Goal: Transaction & Acquisition: Purchase product/service

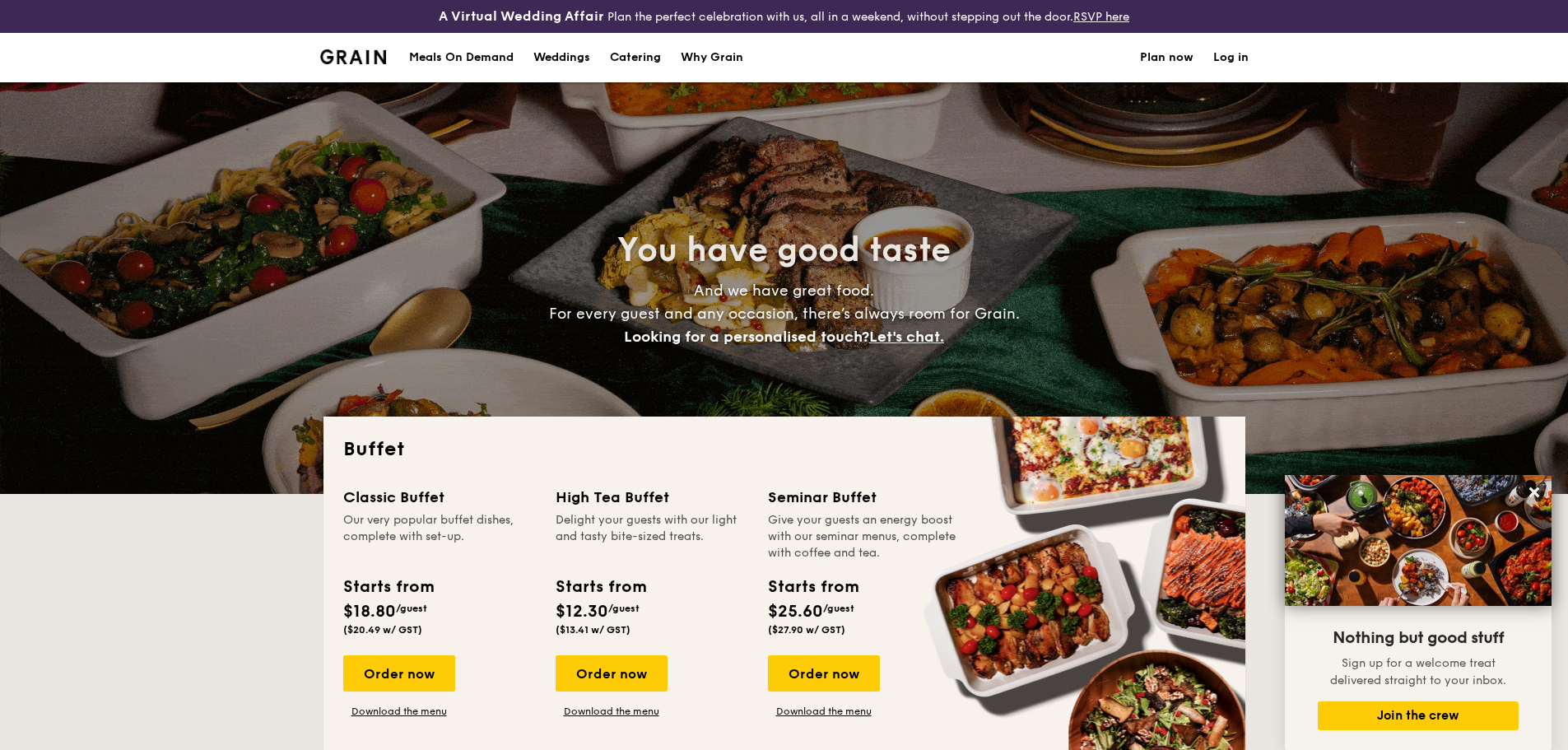
select select
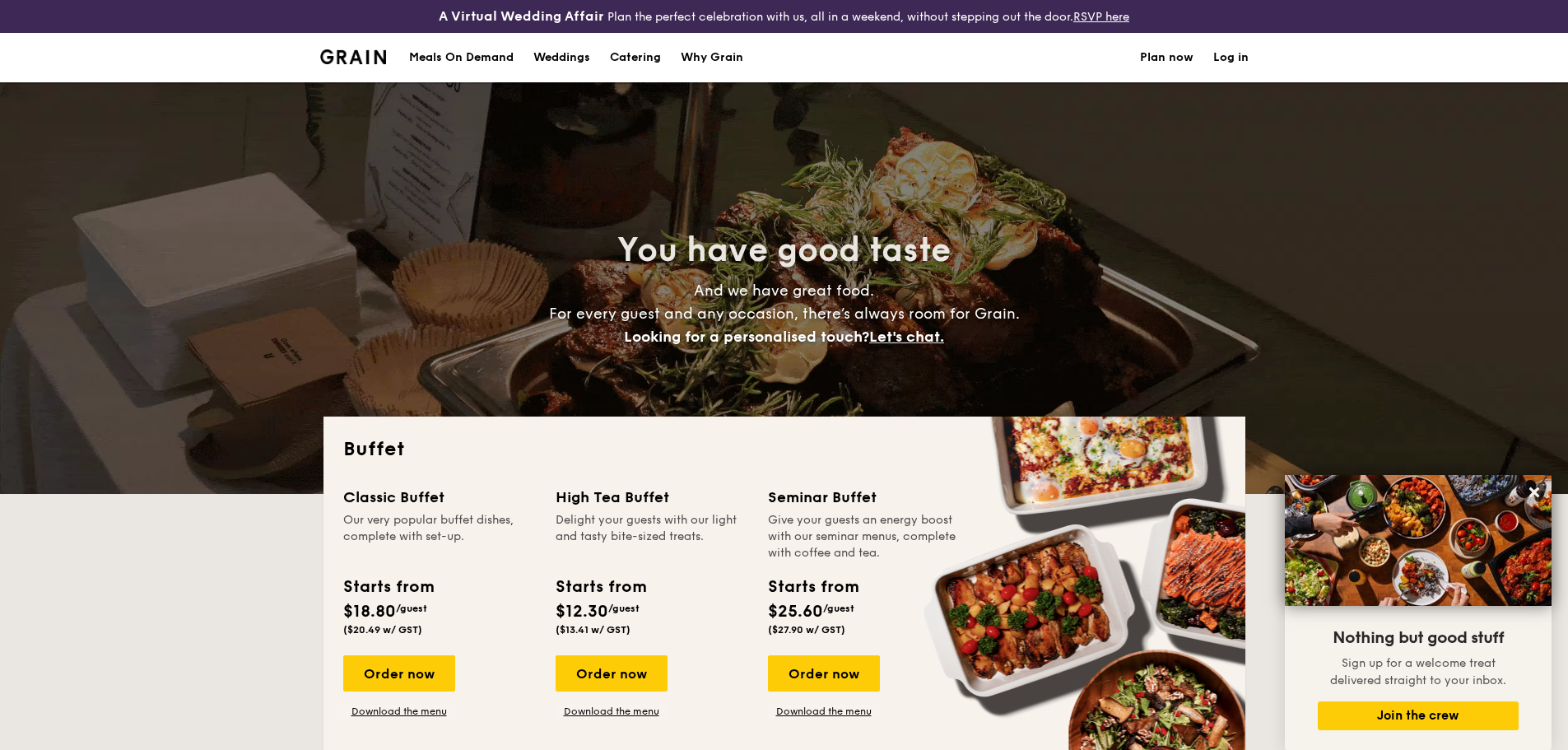
click at [345, 61] on img at bounding box center [353, 56] width 67 height 15
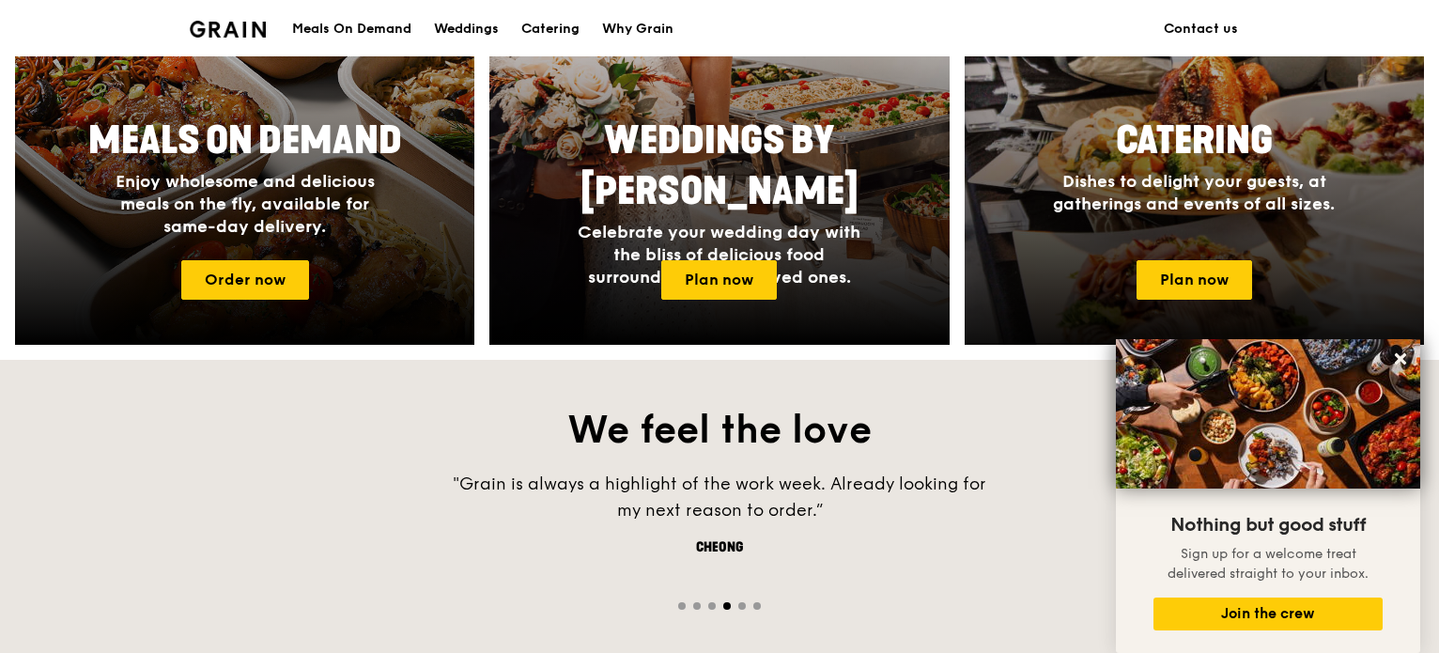
scroll to position [940, 0]
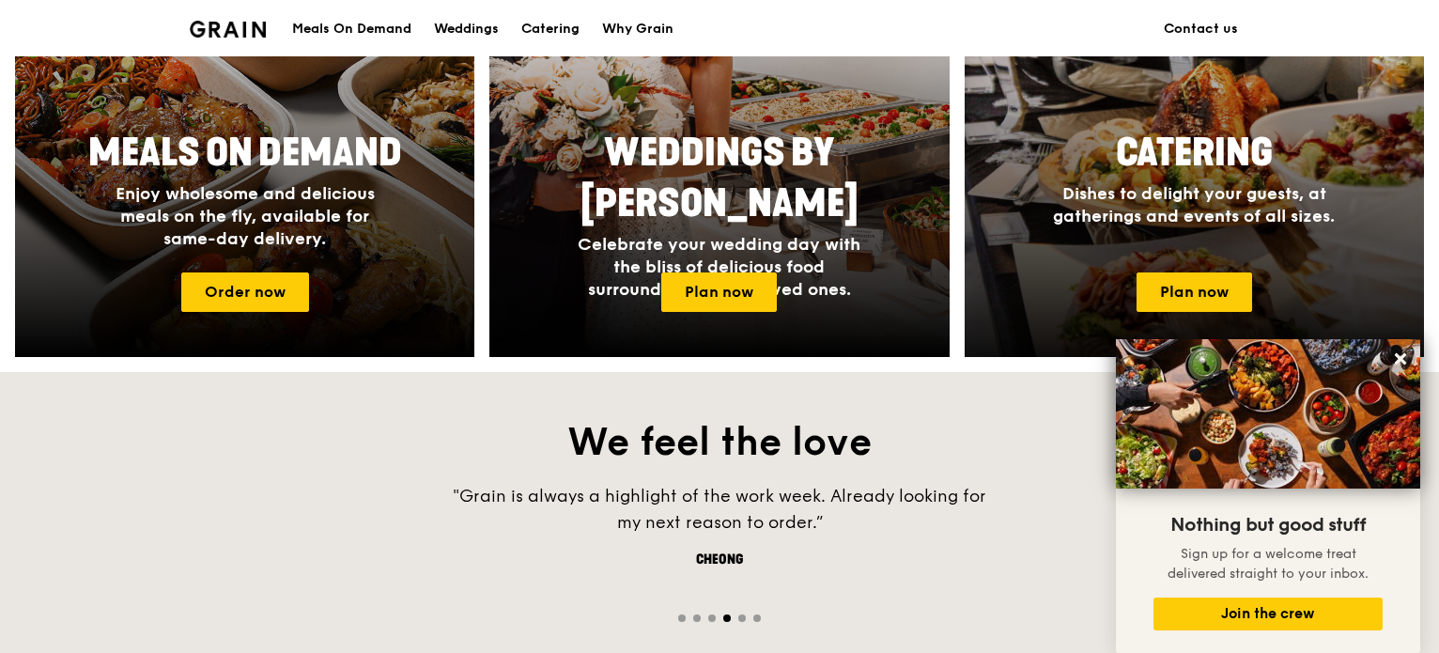
click at [1360, 207] on div "Catering Dishes to delight your guests, at gatherings and events of all sizes." at bounding box center [1194, 177] width 376 height 115
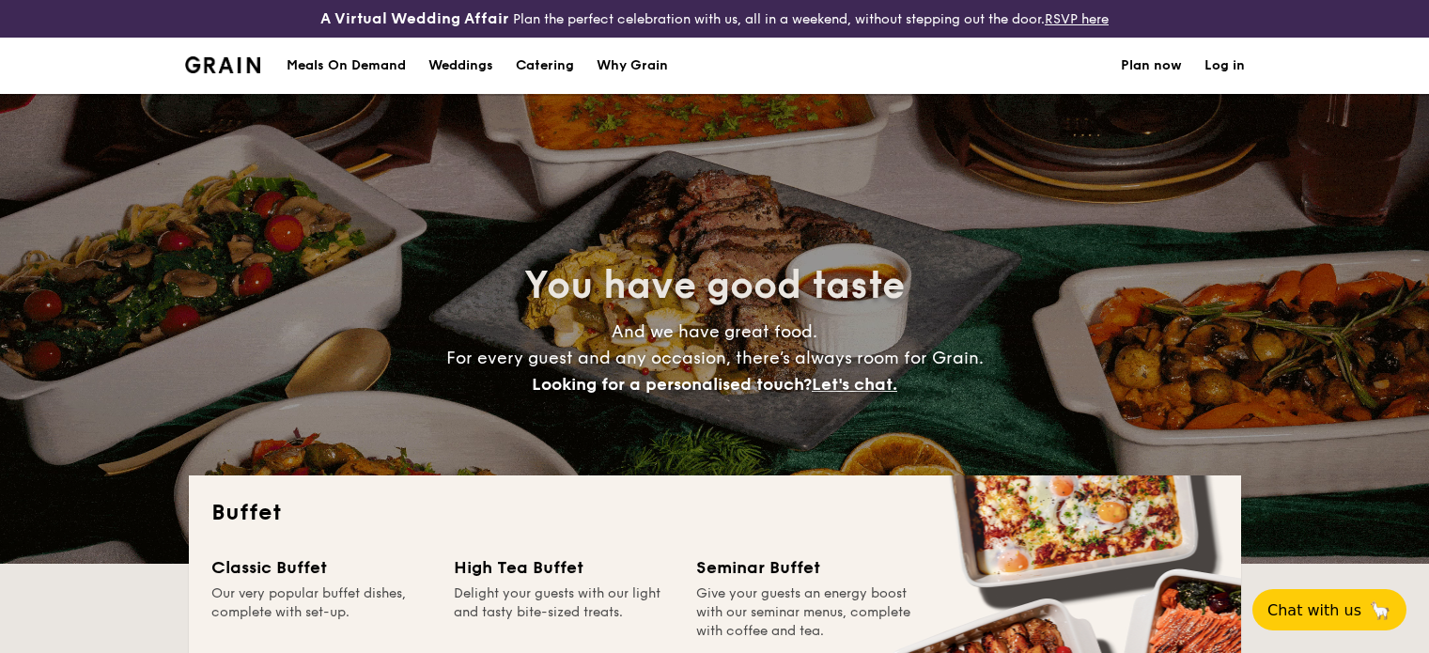
select select
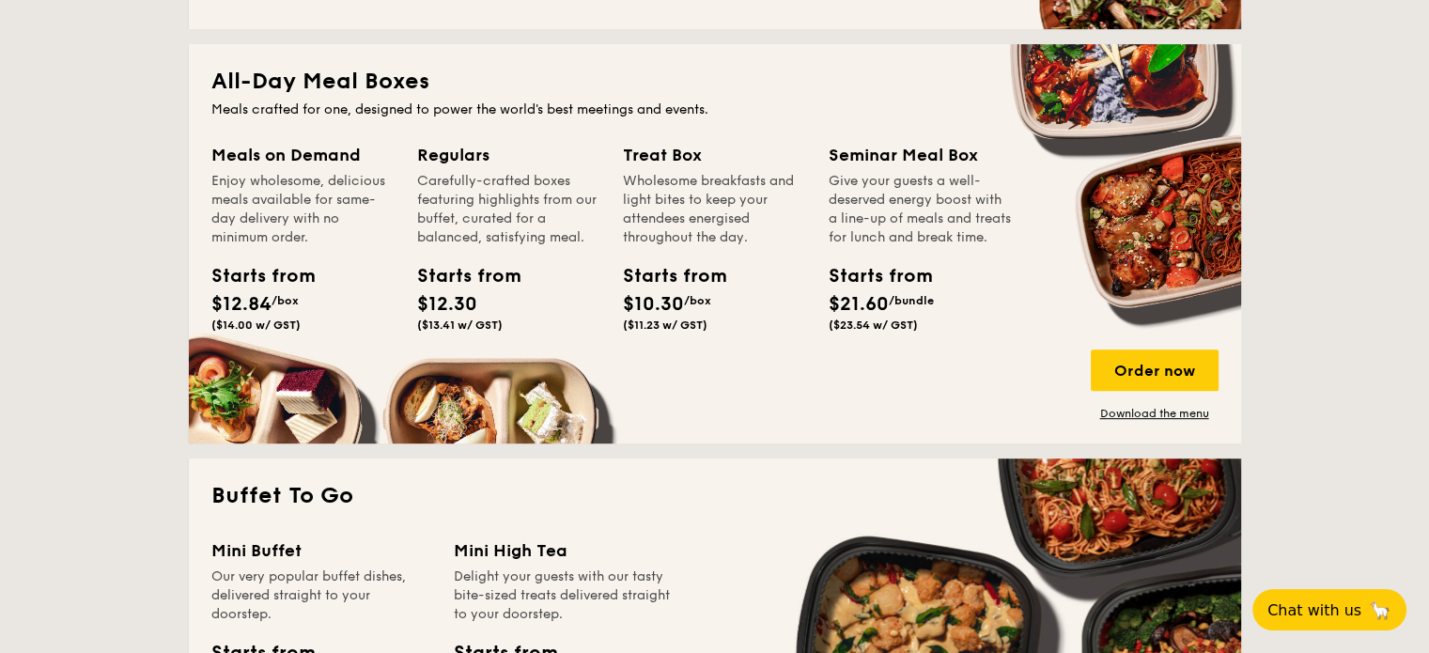
scroll to position [1221, 0]
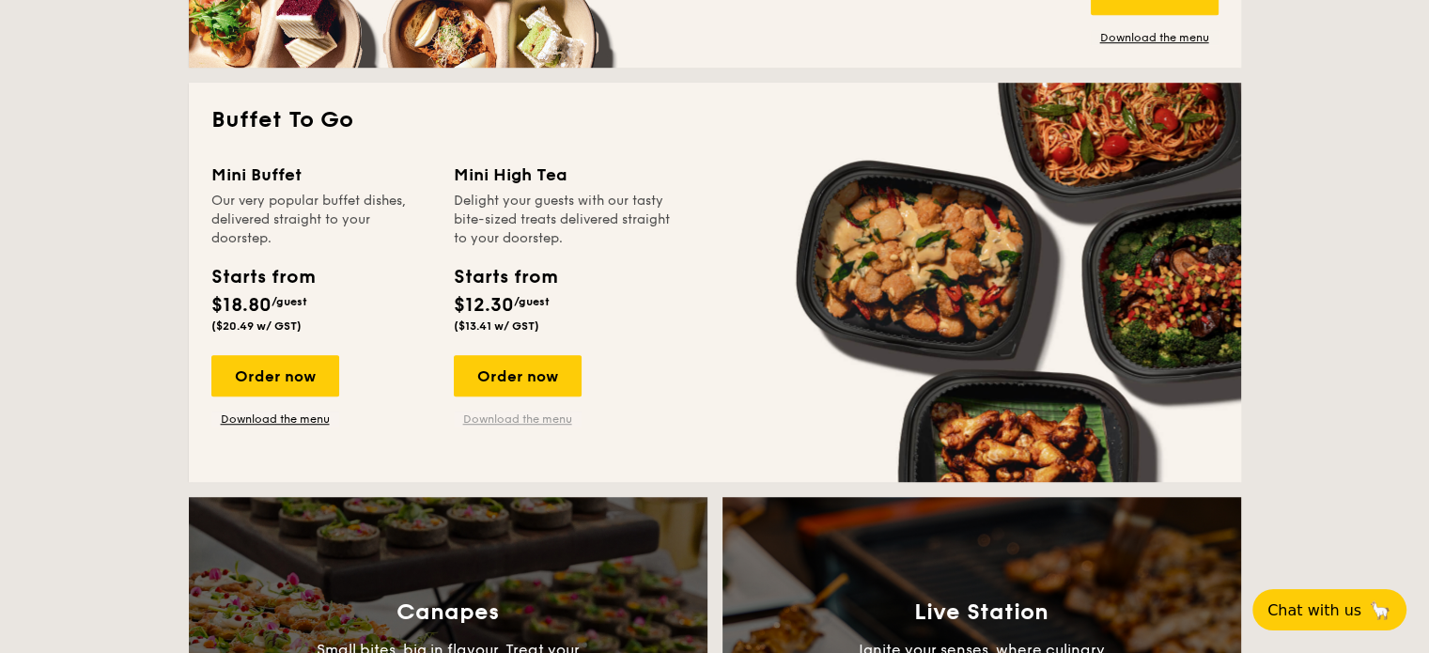
click at [527, 423] on link "Download the menu" at bounding box center [518, 419] width 128 height 15
click at [311, 371] on div "Order now" at bounding box center [275, 375] width 128 height 41
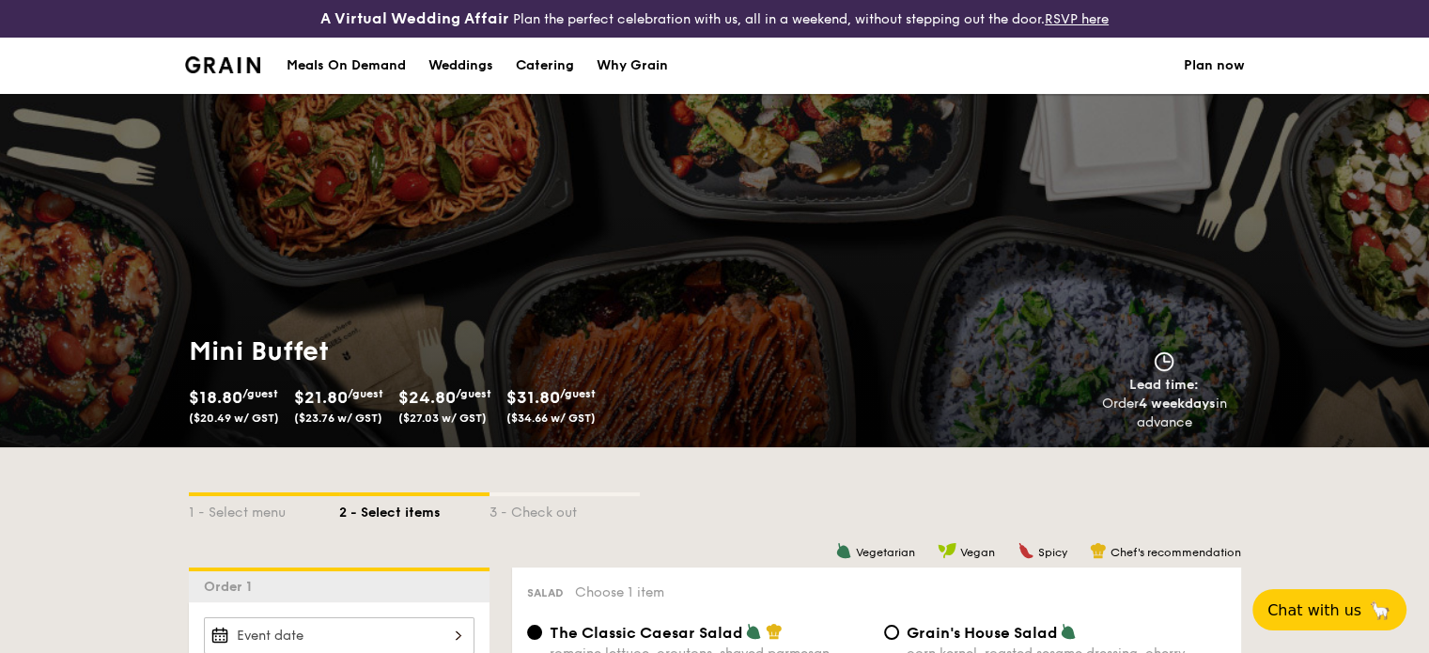
select select
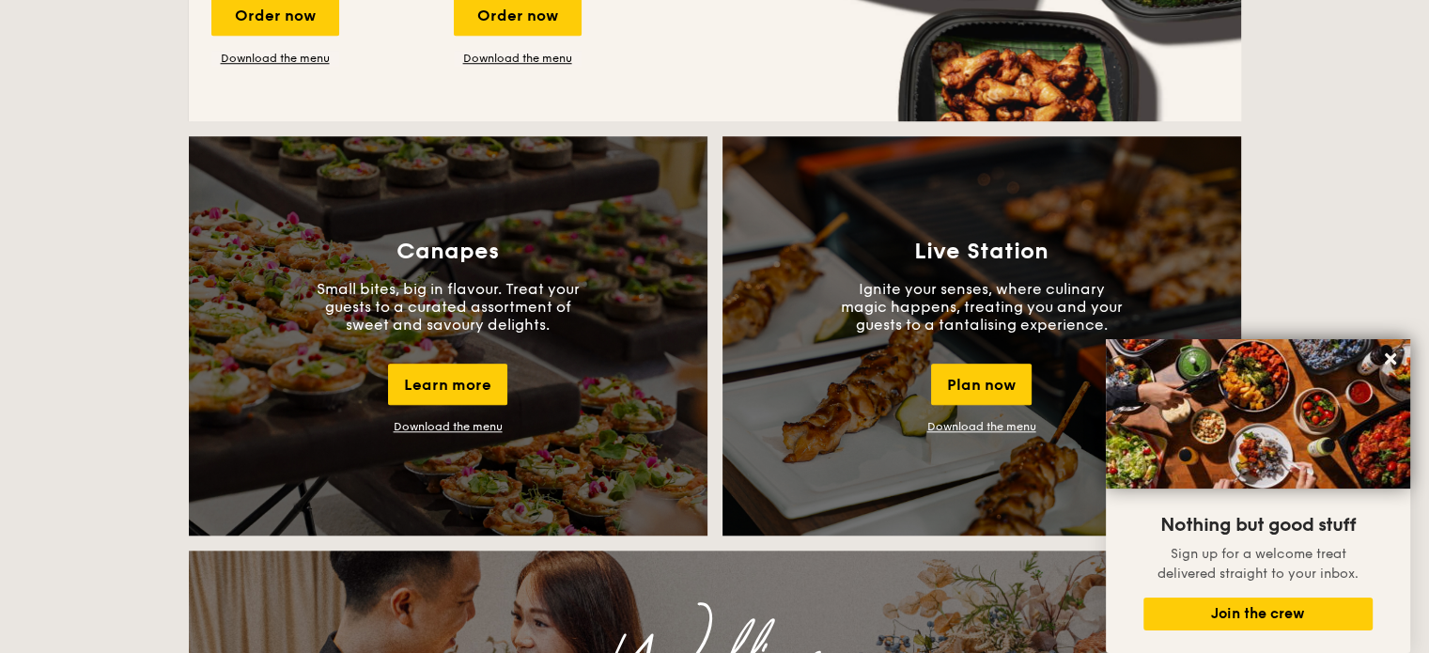
scroll to position [1206, 0]
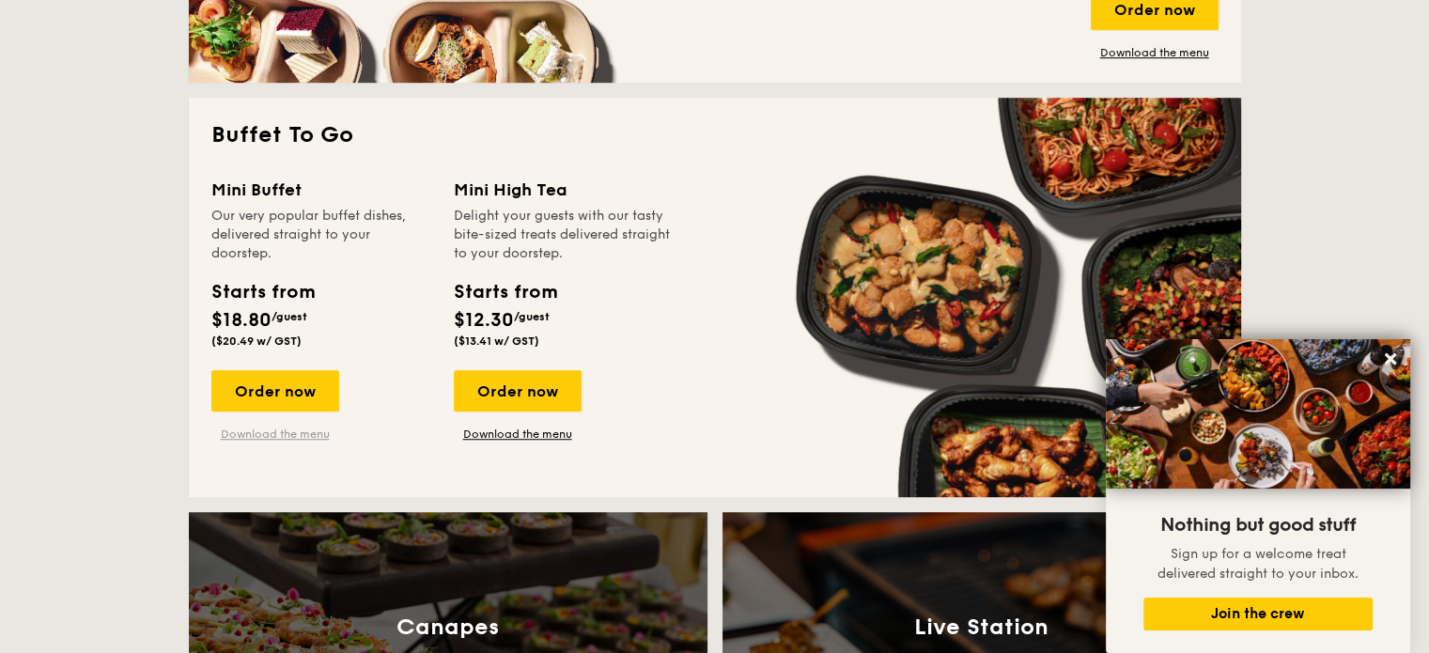
click at [278, 437] on link "Download the menu" at bounding box center [275, 434] width 128 height 15
click at [287, 384] on div "Order now" at bounding box center [275, 390] width 128 height 41
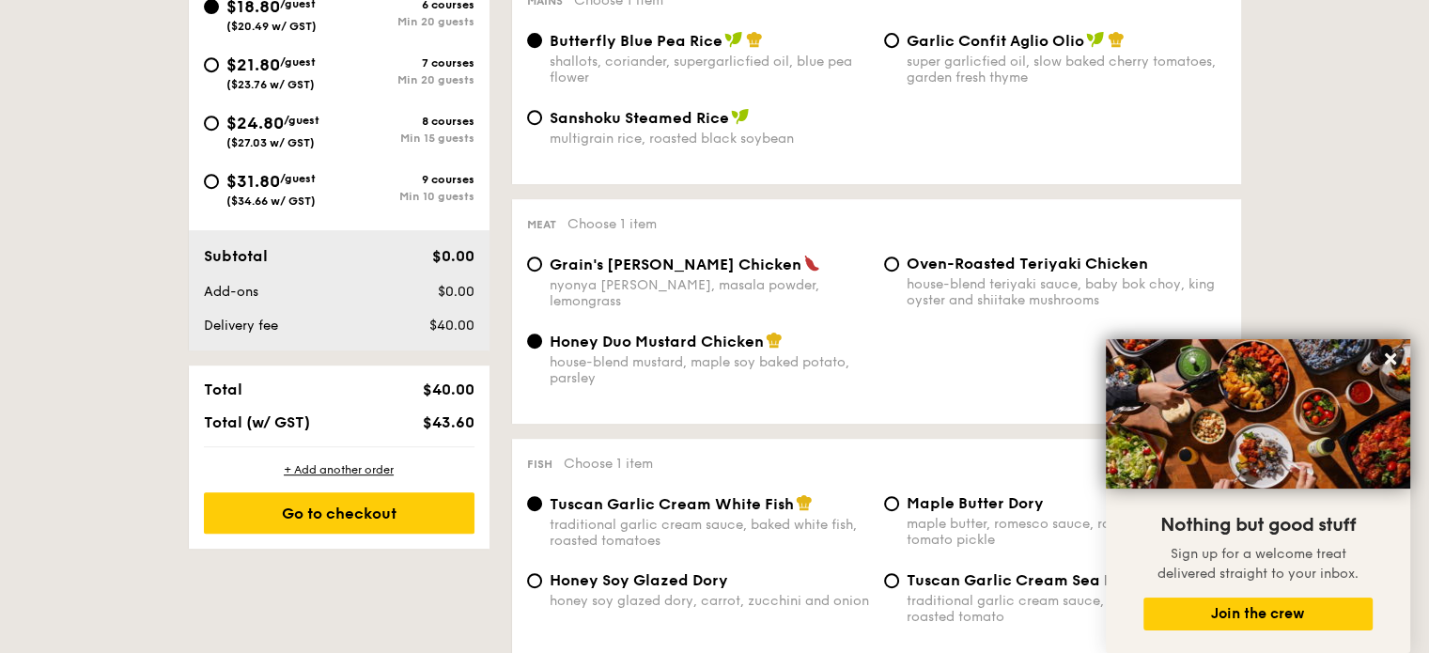
scroll to position [846, 0]
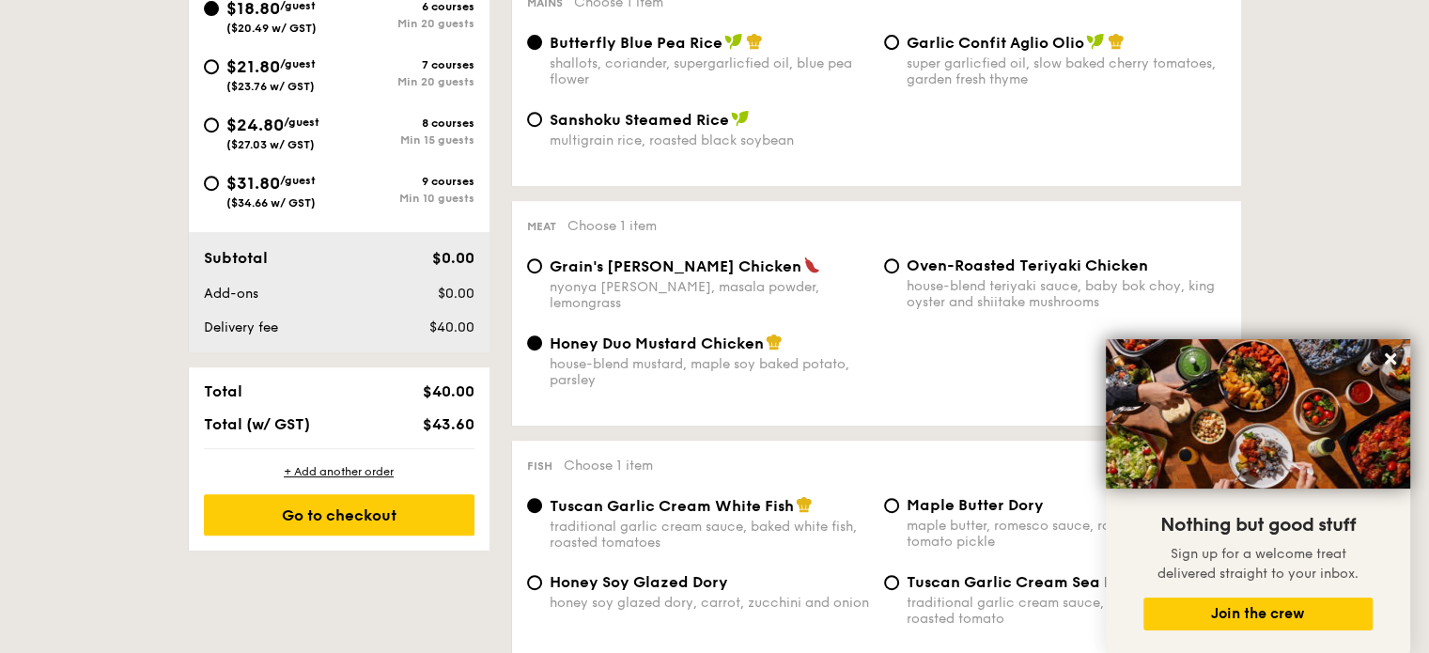
select select
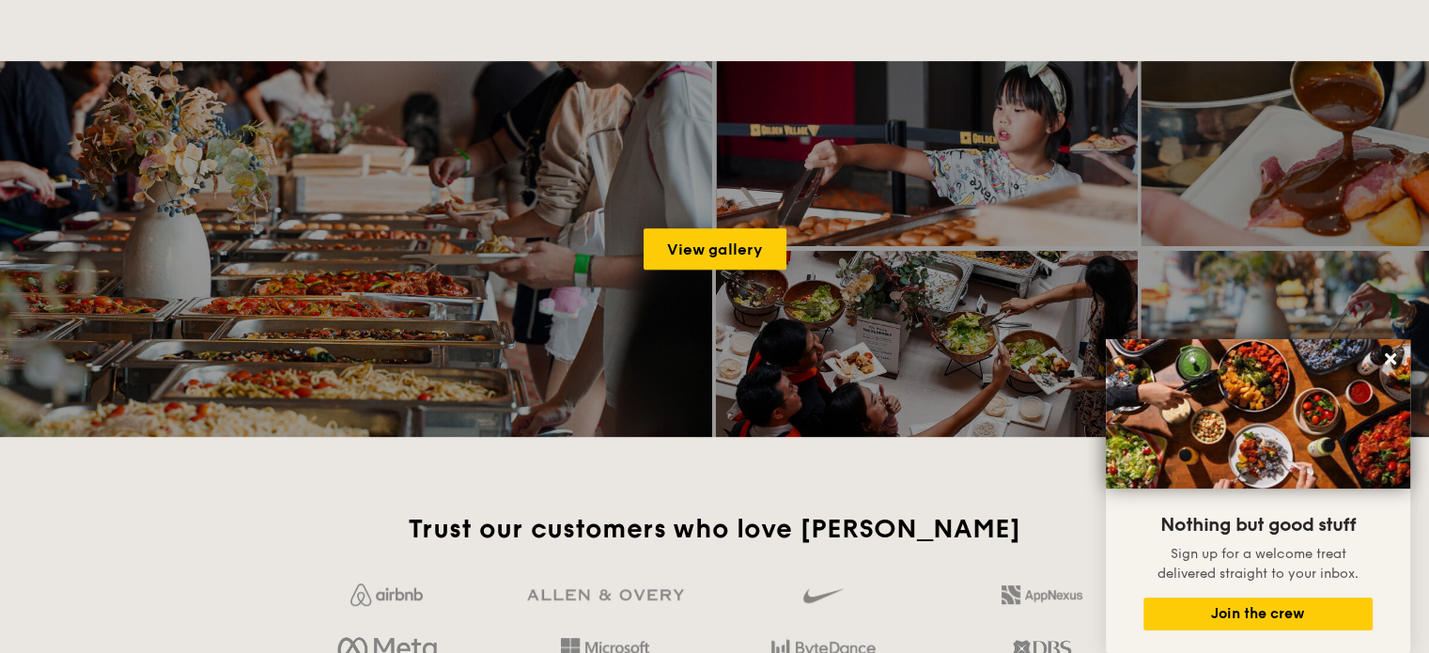
scroll to position [2883, 0]
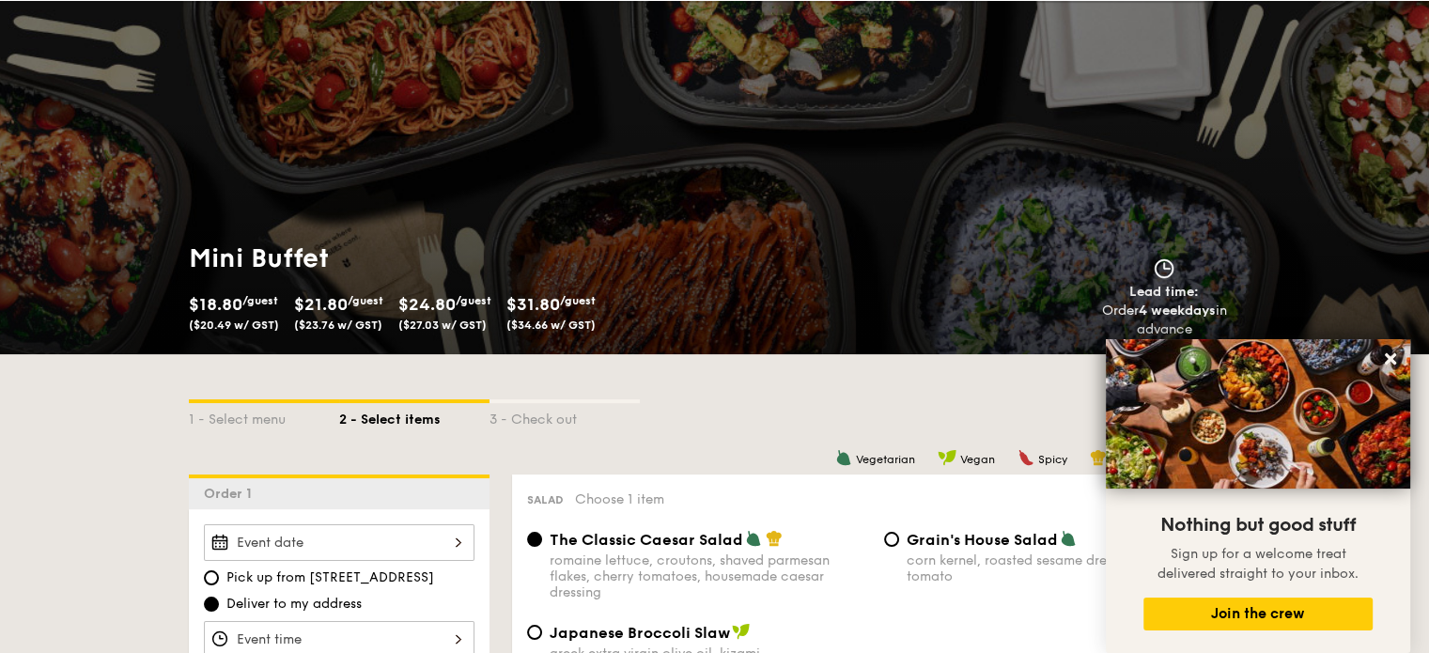
scroll to position [281, 0]
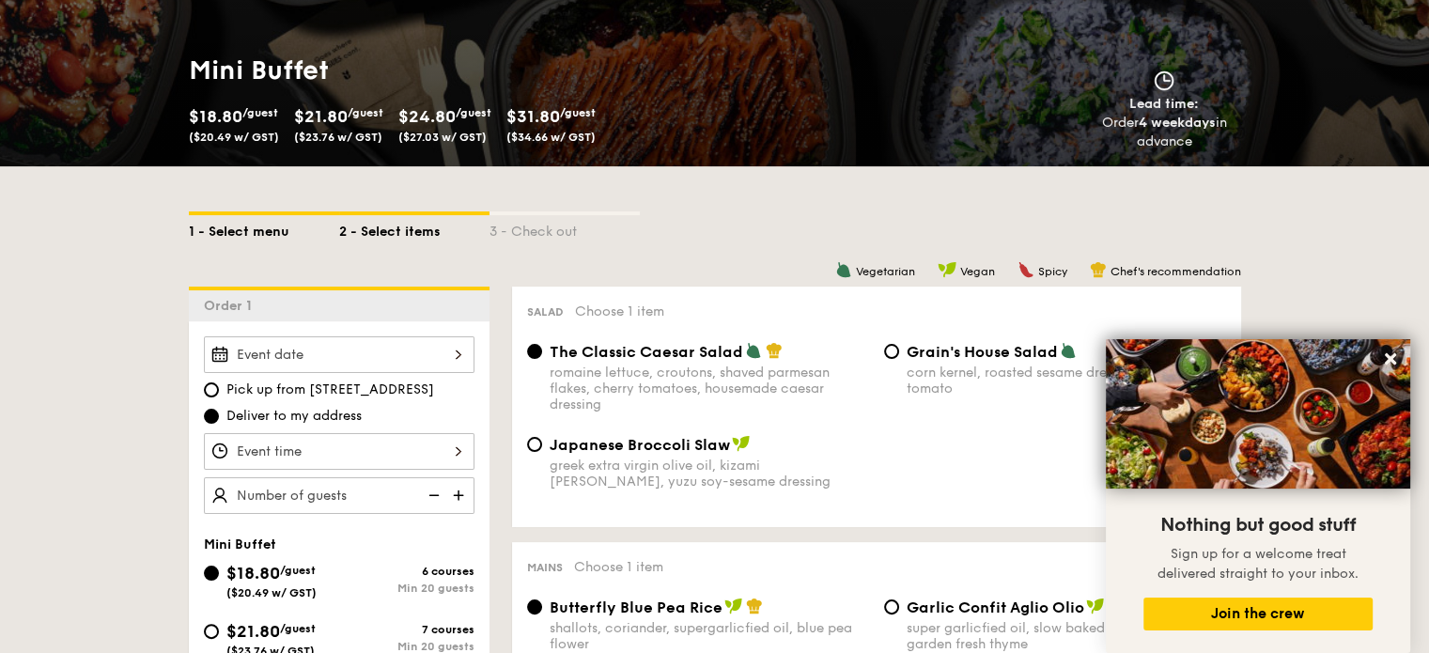
click at [244, 219] on div "1 - Select menu" at bounding box center [264, 228] width 150 height 26
select select
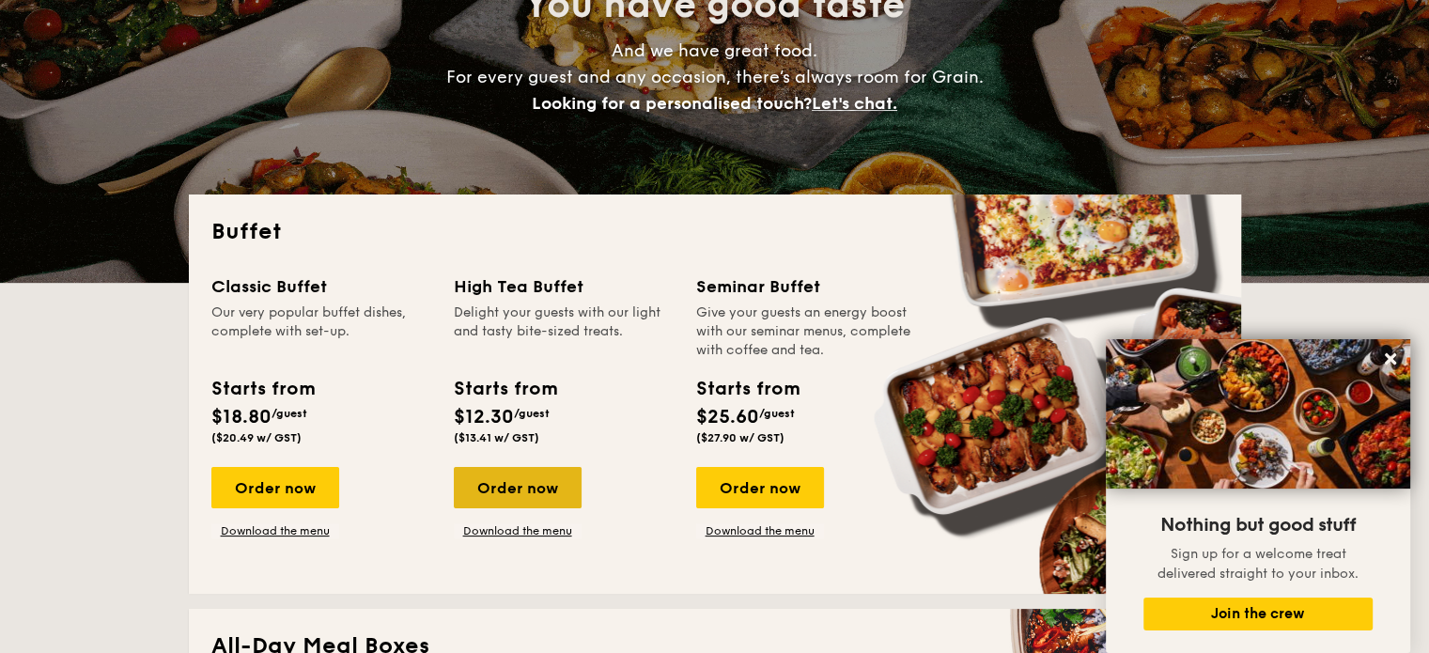
click at [527, 489] on div "Order now" at bounding box center [518, 487] width 128 height 41
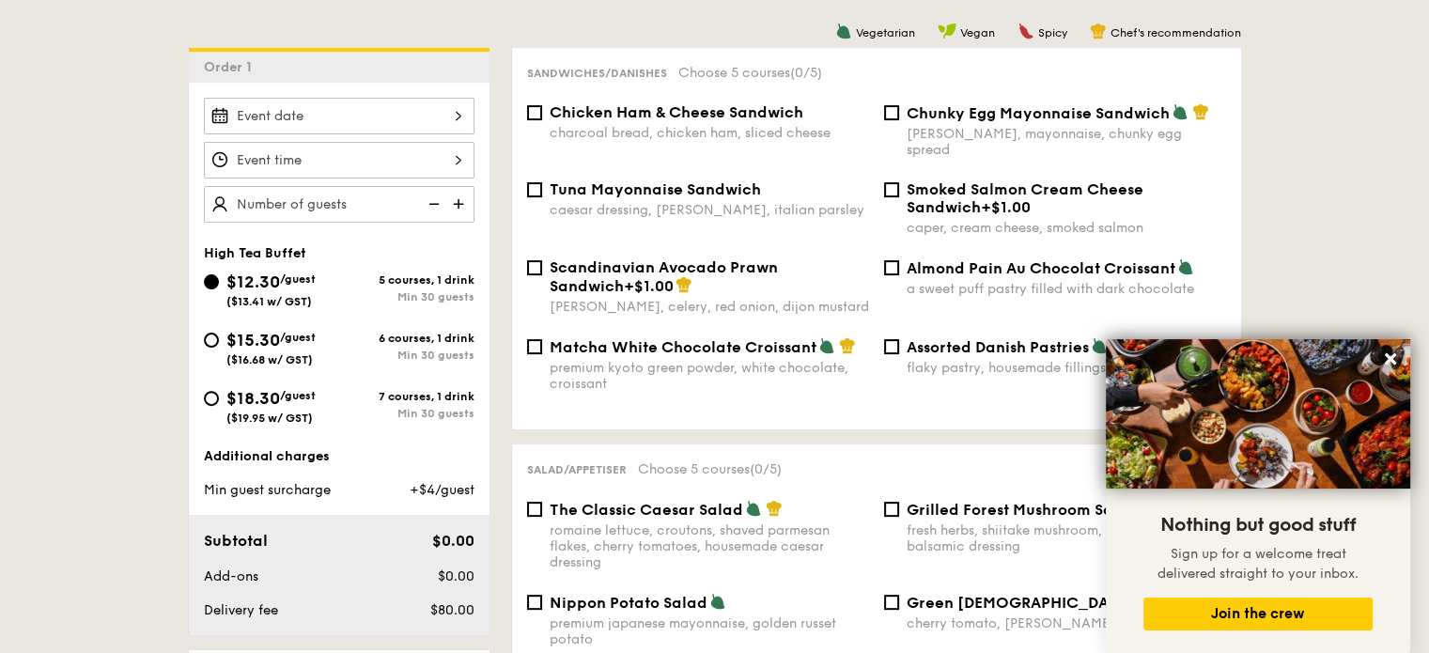
scroll to position [376, 0]
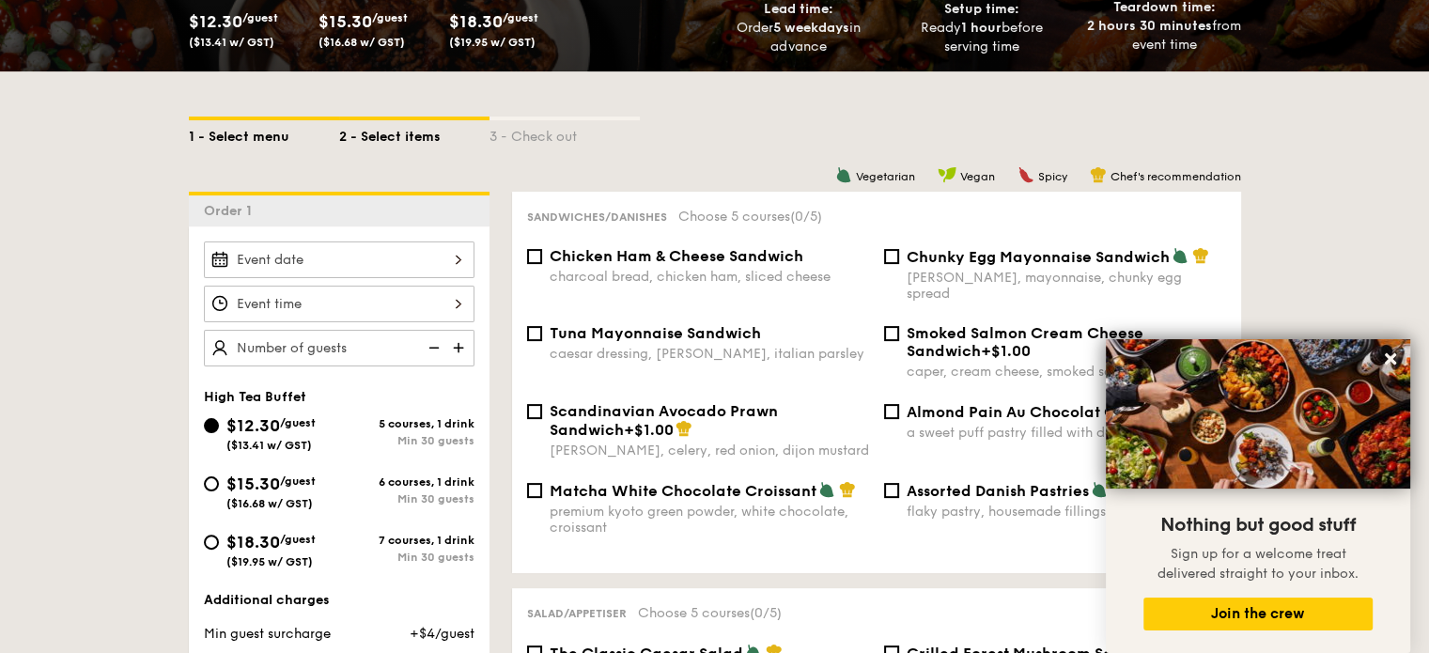
click at [272, 133] on div "1 - Select menu" at bounding box center [264, 133] width 150 height 26
select select
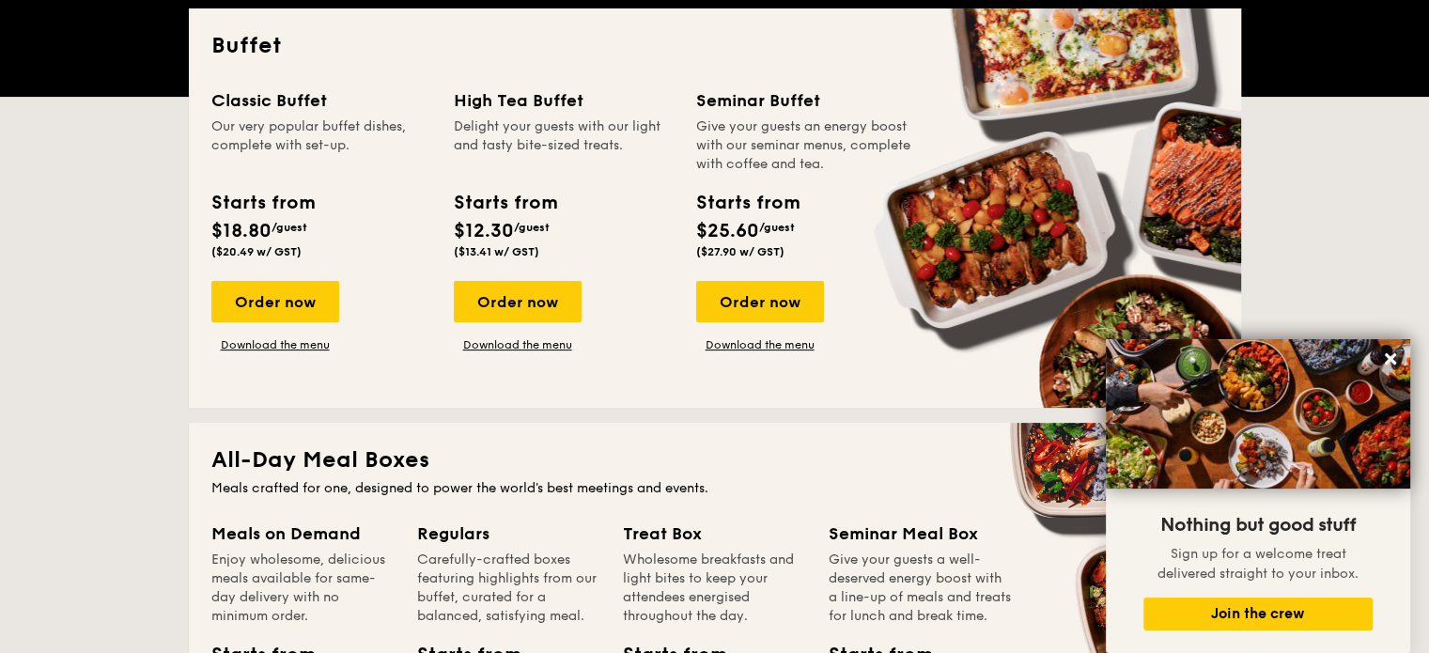
scroll to position [376, 0]
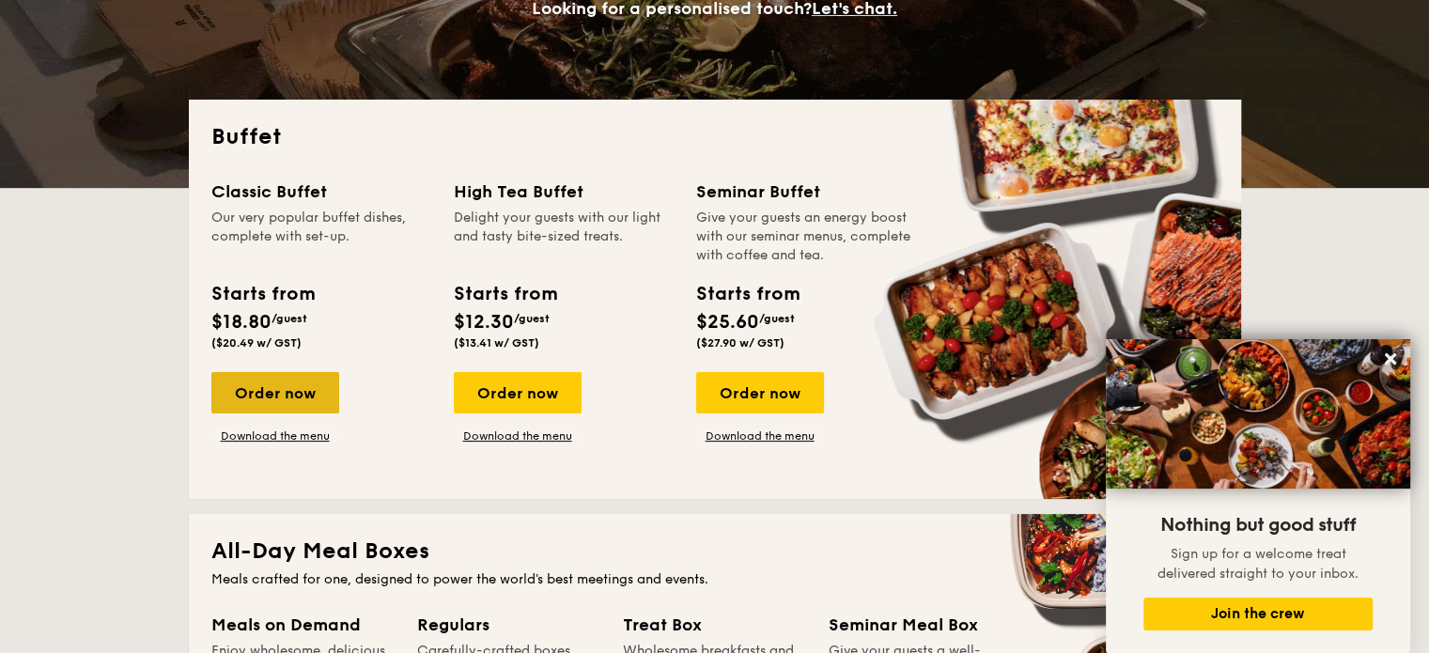
click at [289, 383] on div "Order now" at bounding box center [275, 392] width 128 height 41
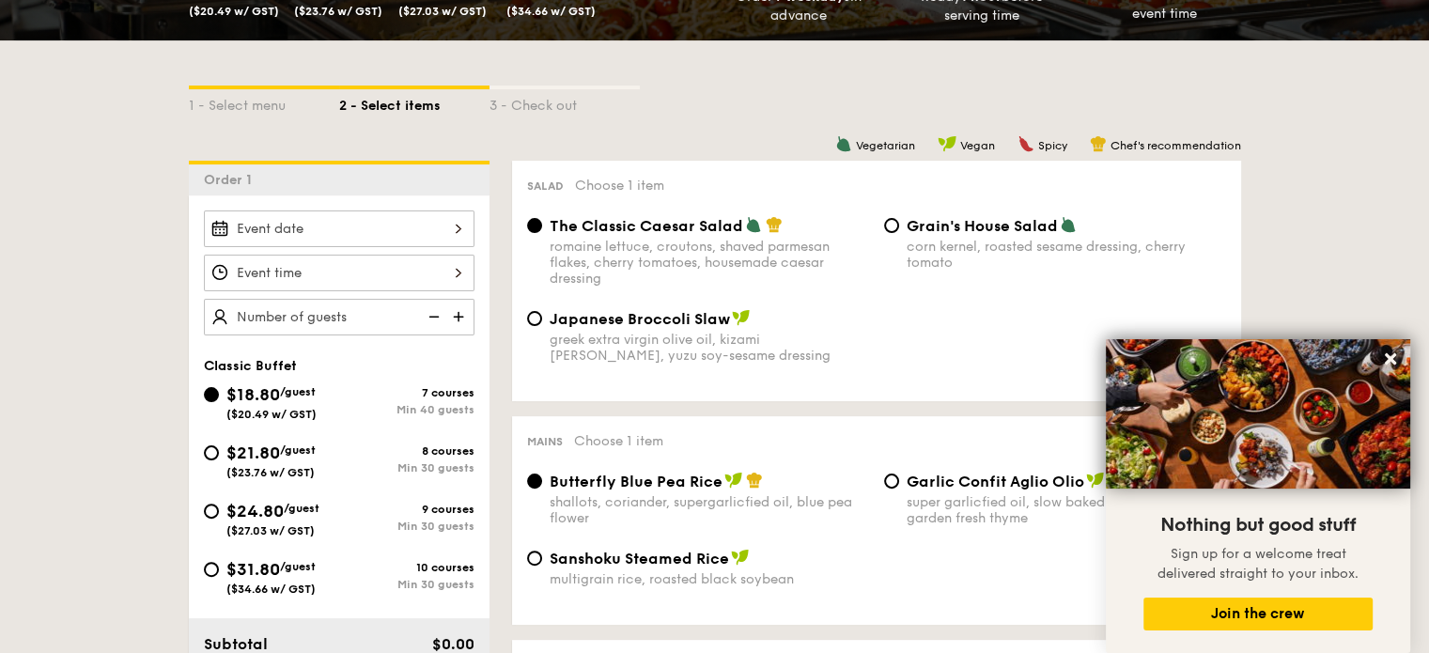
scroll to position [376, 0]
